Goal: Task Accomplishment & Management: Manage account settings

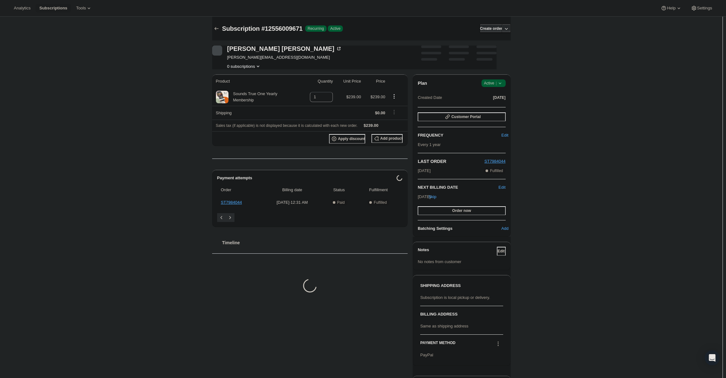
click at [496, 80] on span "Active |" at bounding box center [493, 83] width 19 height 6
click at [498, 103] on button "Cancel subscription" at bounding box center [495, 106] width 39 height 10
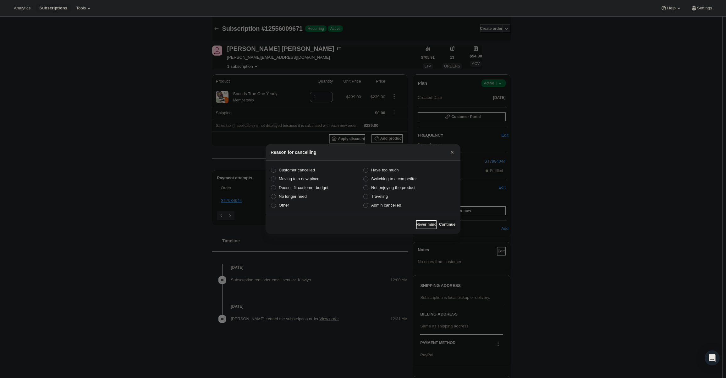
click at [379, 208] on span "Admin cancelled" at bounding box center [386, 205] width 30 height 5
click at [363, 203] on input "Admin cancelled" at bounding box center [363, 203] width 0 height 0
radio input "true"
click at [445, 226] on span "Continue" at bounding box center [447, 224] width 16 height 5
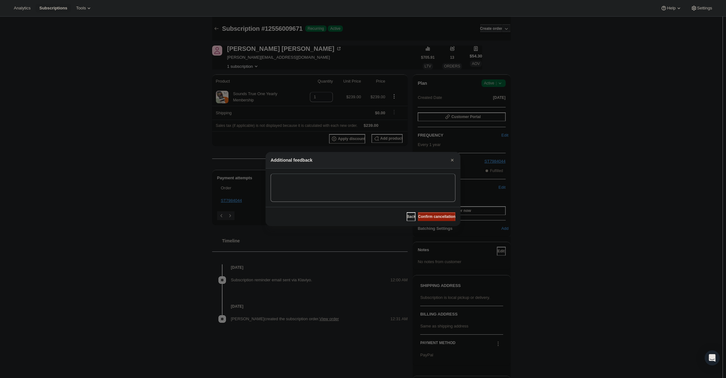
click at [444, 217] on span "Confirm cancellation" at bounding box center [436, 216] width 37 height 5
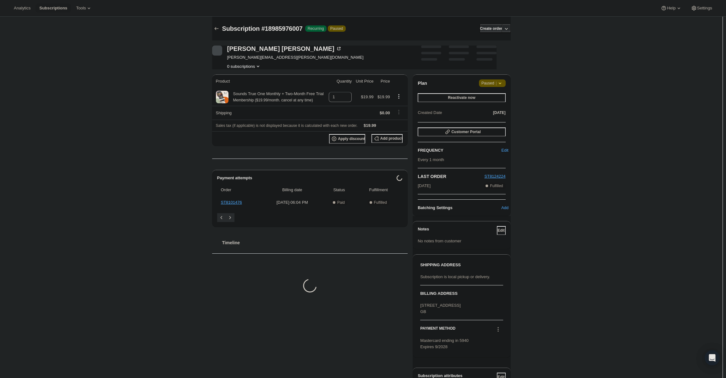
click at [496, 82] on span "|" at bounding box center [495, 83] width 1 height 5
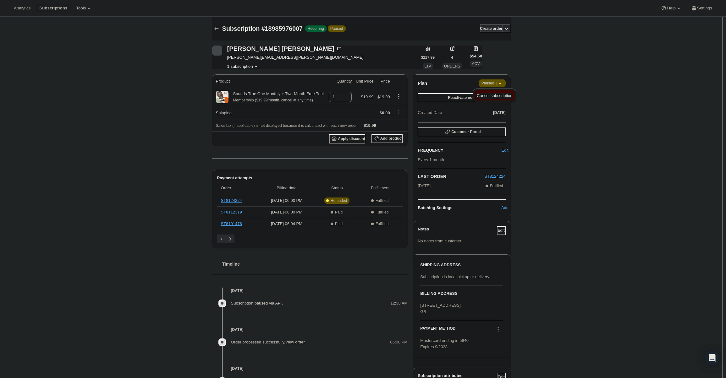
click at [497, 98] on span "Cancel subscription" at bounding box center [494, 96] width 35 height 6
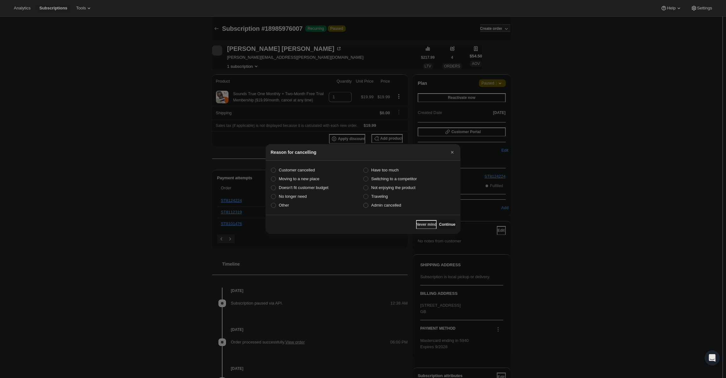
click at [397, 204] on span "Admin cancelled" at bounding box center [386, 205] width 30 height 5
click at [363, 203] on input "Admin cancelled" at bounding box center [363, 203] width 0 height 0
radio input "true"
click at [441, 220] on div "Never mind Continue" at bounding box center [362, 224] width 195 height 19
click at [441, 222] on button "Continue" at bounding box center [447, 224] width 16 height 9
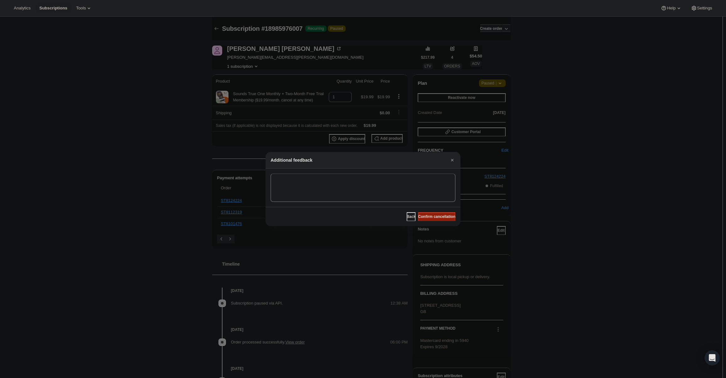
click at [435, 214] on button "Confirm cancellation" at bounding box center [436, 216] width 37 height 9
